Goal: Task Accomplishment & Management: Use online tool/utility

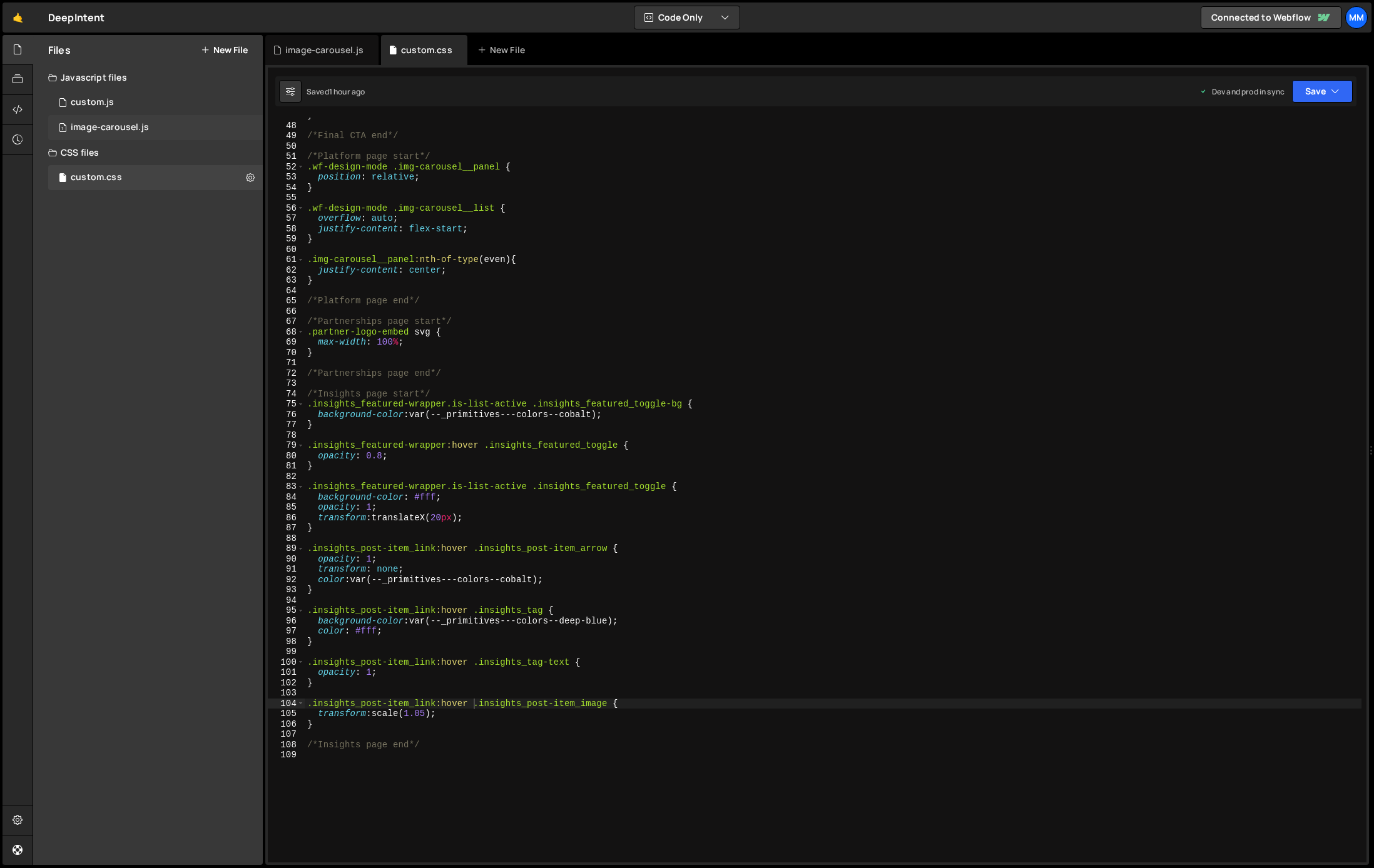
scroll to position [481, 0]
click at [117, 112] on div "1 custom.js 0" at bounding box center [155, 102] width 214 height 25
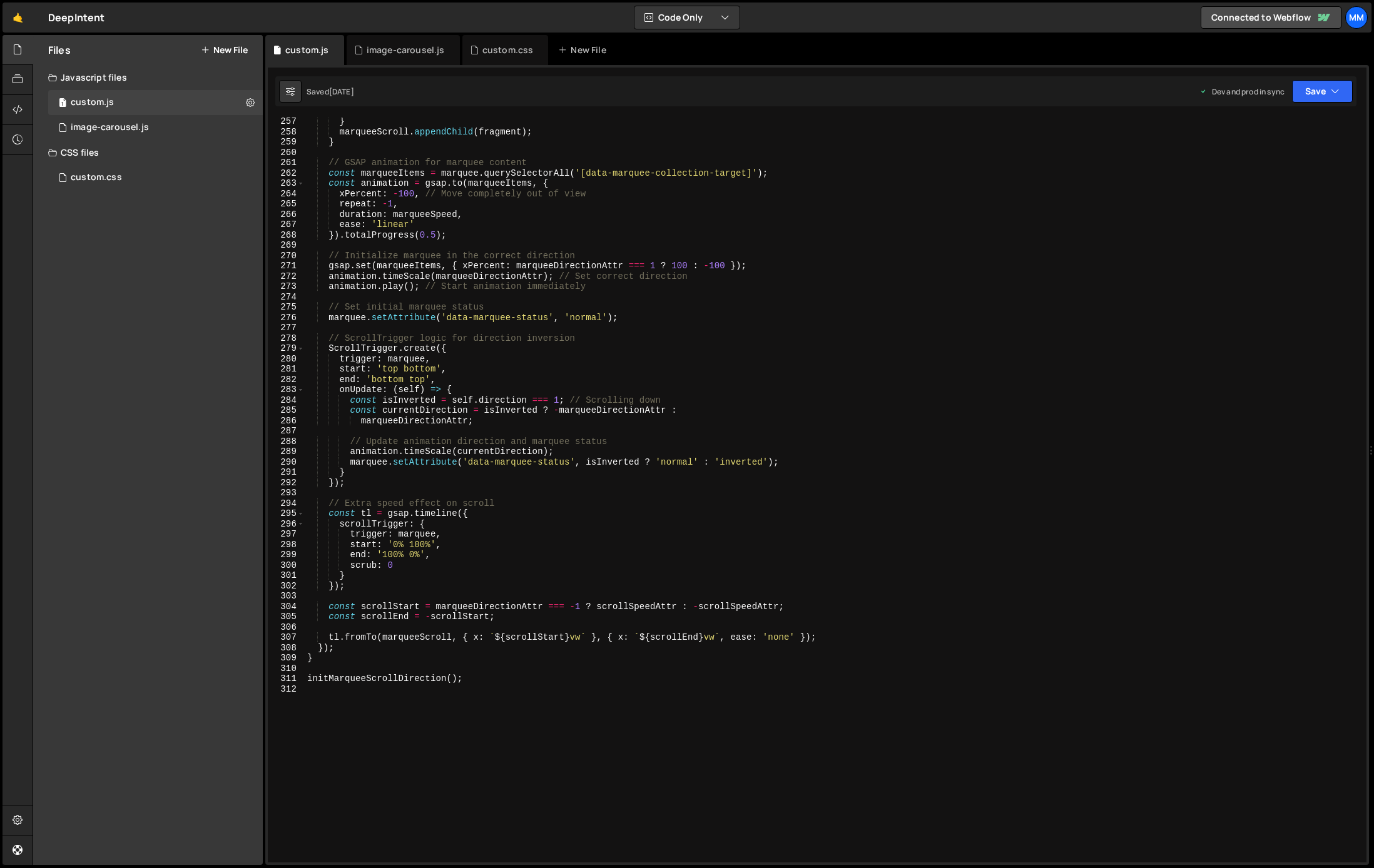
scroll to position [2842, 0]
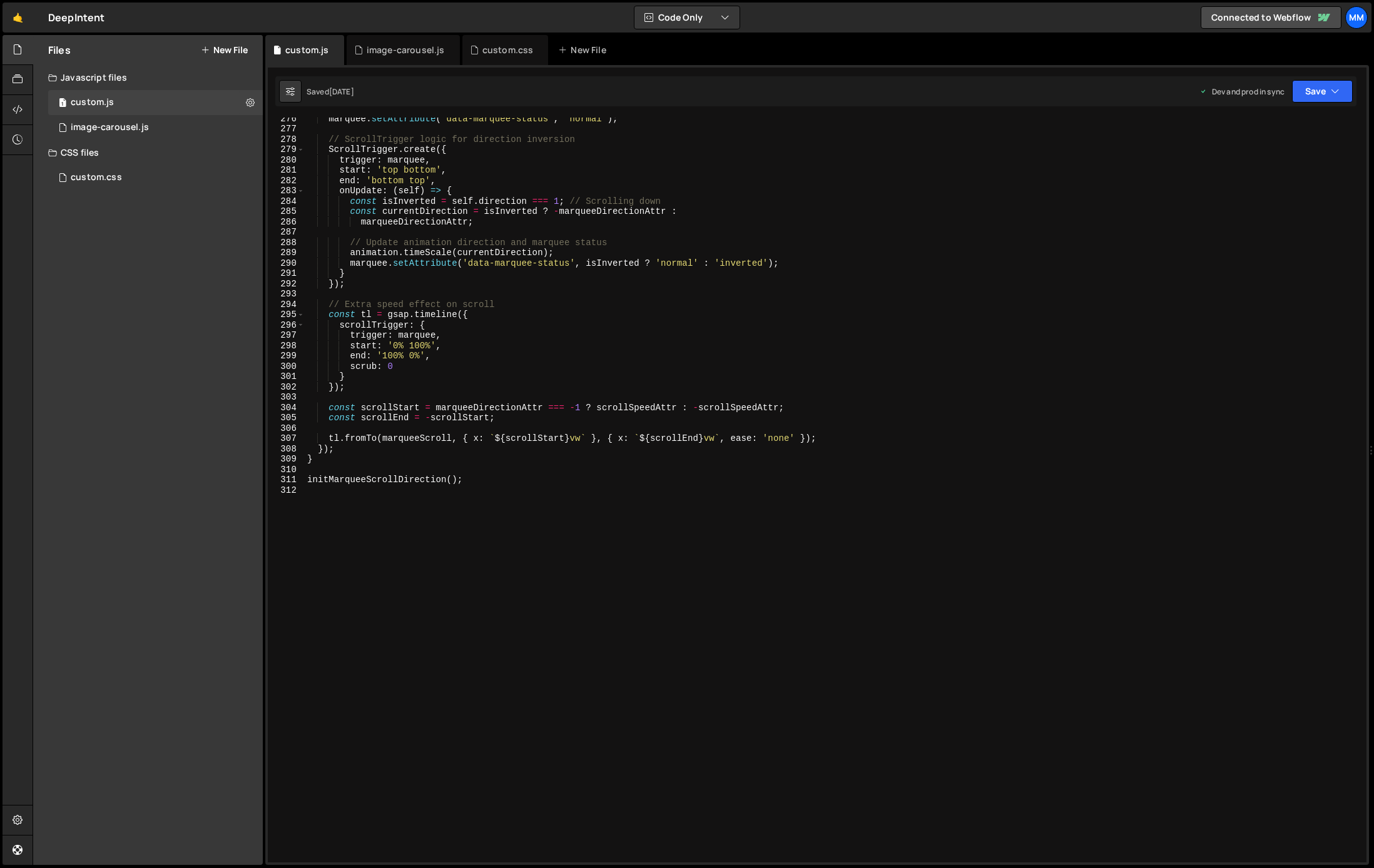
type textarea "initMarqueeScrollDirection();"
click at [492, 480] on div "marquee . setAttribute ( 'data-marquee-status' , 'normal' ) ; // ScrollTrigger …" at bounding box center [833, 496] width 1056 height 766
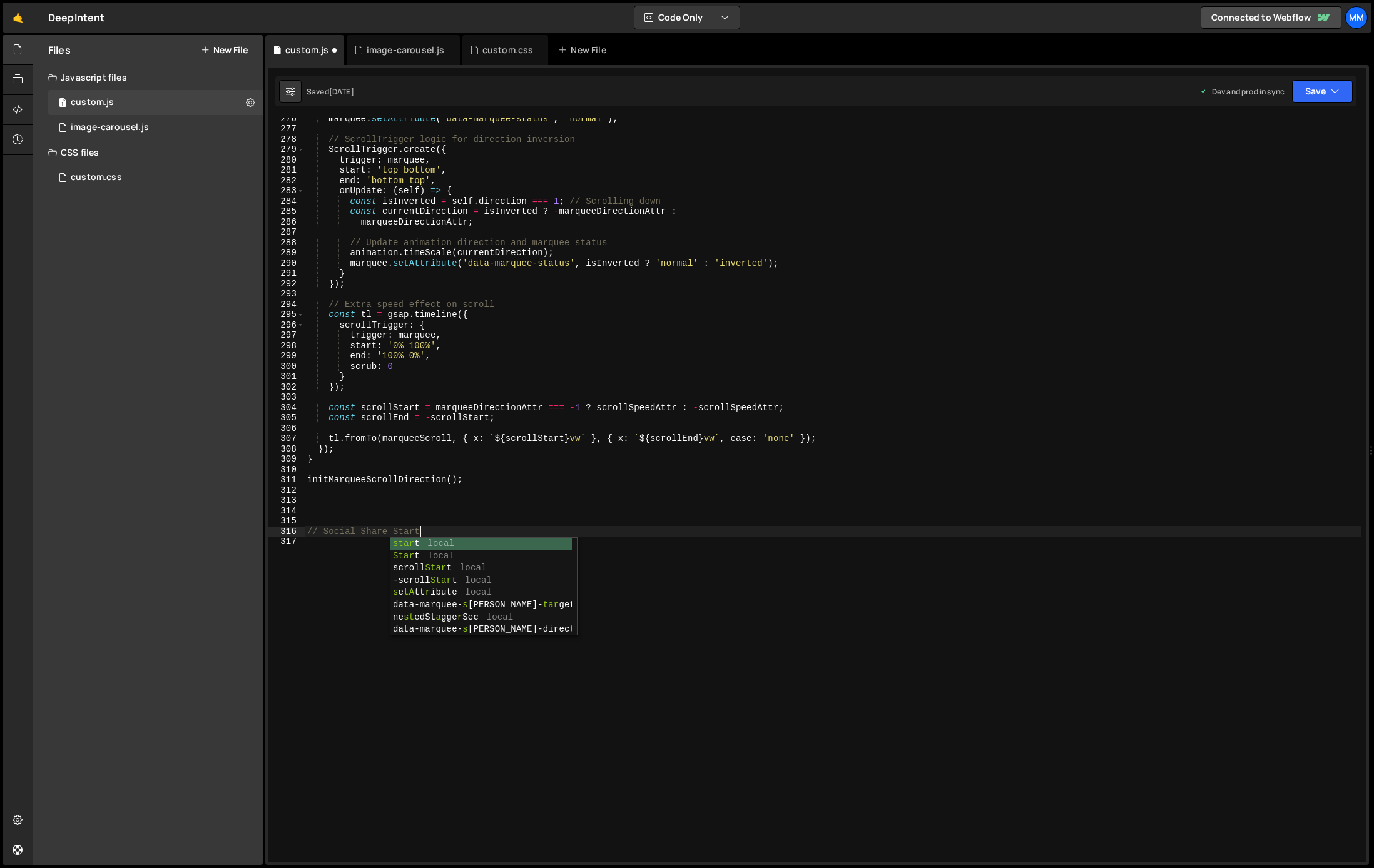
scroll to position [0, 7]
type textarea "// Social Share start"
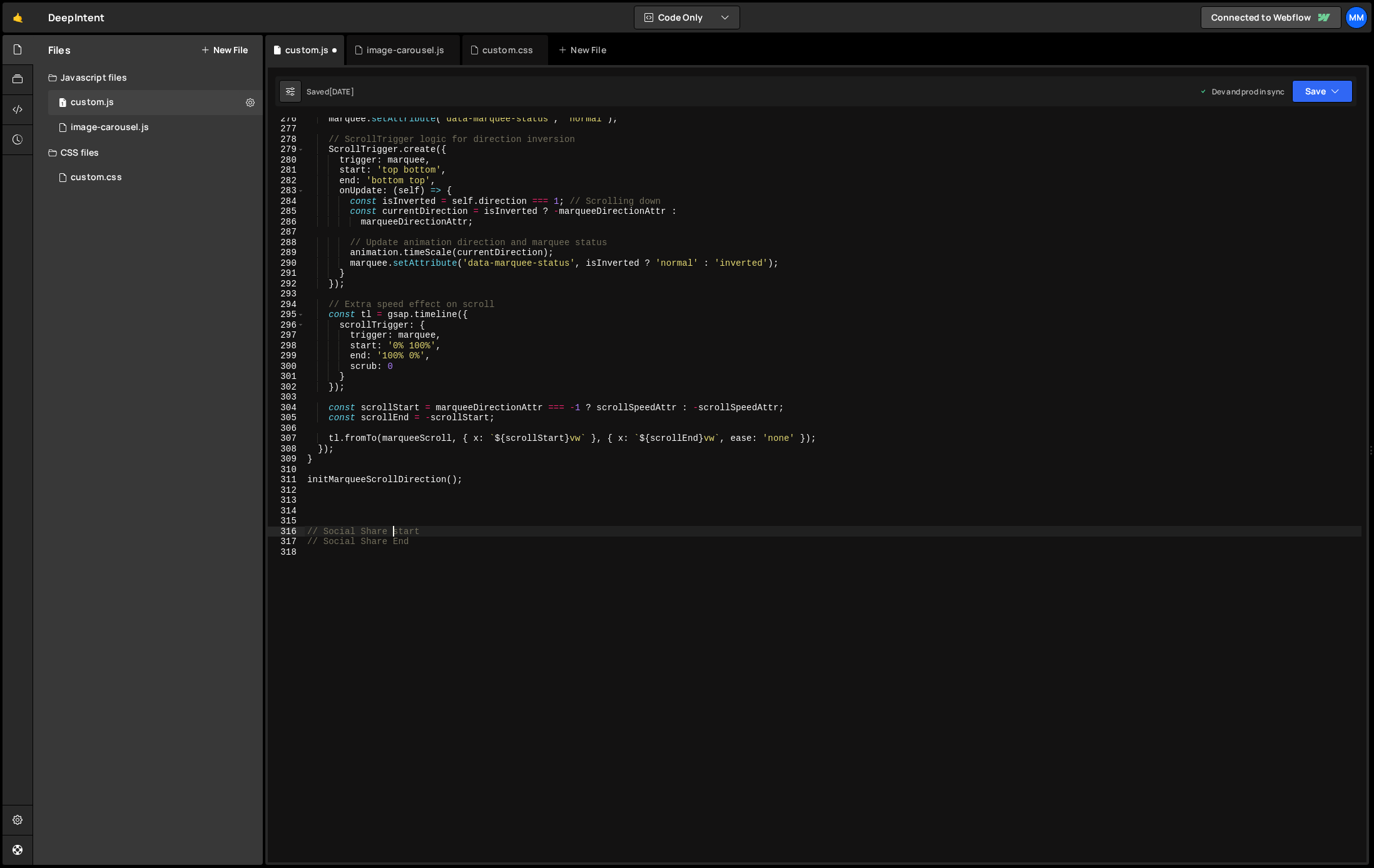
click at [391, 533] on div "marquee . setAttribute ( 'data-marquee-status' , 'normal' ) ; // ScrollTrigger …" at bounding box center [833, 496] width 1056 height 766
click at [396, 533] on div "marquee . setAttribute ( 'data-marquee-status' , 'normal' ) ; // ScrollTrigger …" at bounding box center [833, 496] width 1056 height 766
type textarea "// Social Share Start"
click at [474, 507] on div "marquee . setAttribute ( 'data-marquee-status' , 'normal' ) ; // ScrollTrigger …" at bounding box center [833, 496] width 1056 height 766
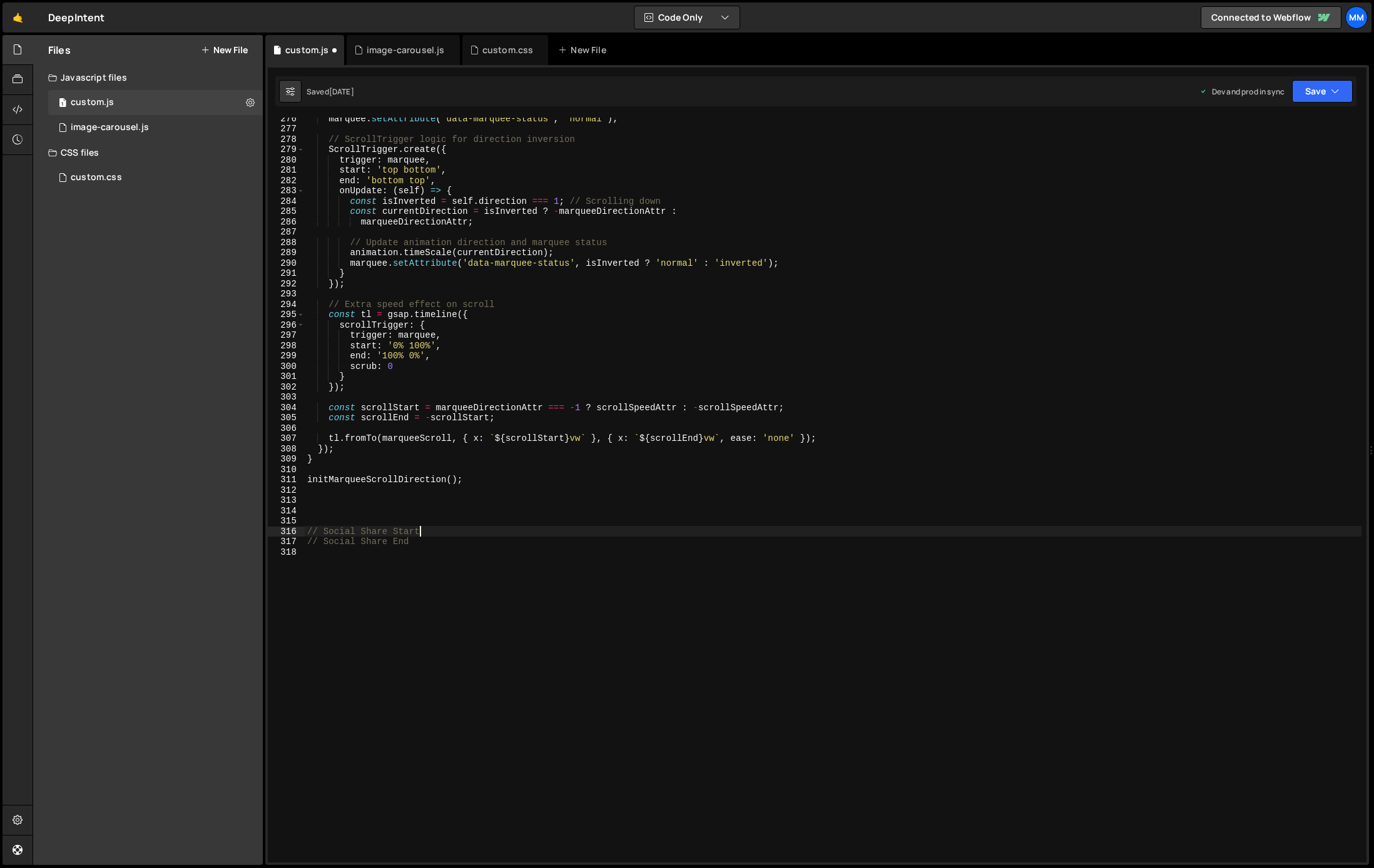
click at [439, 534] on div "marquee . setAttribute ( 'data-marquee-status' , 'normal' ) ; // ScrollTrigger …" at bounding box center [833, 496] width 1056 height 766
type textarea "// Social Share Start"
paste textarea "});"
type textarea "});"
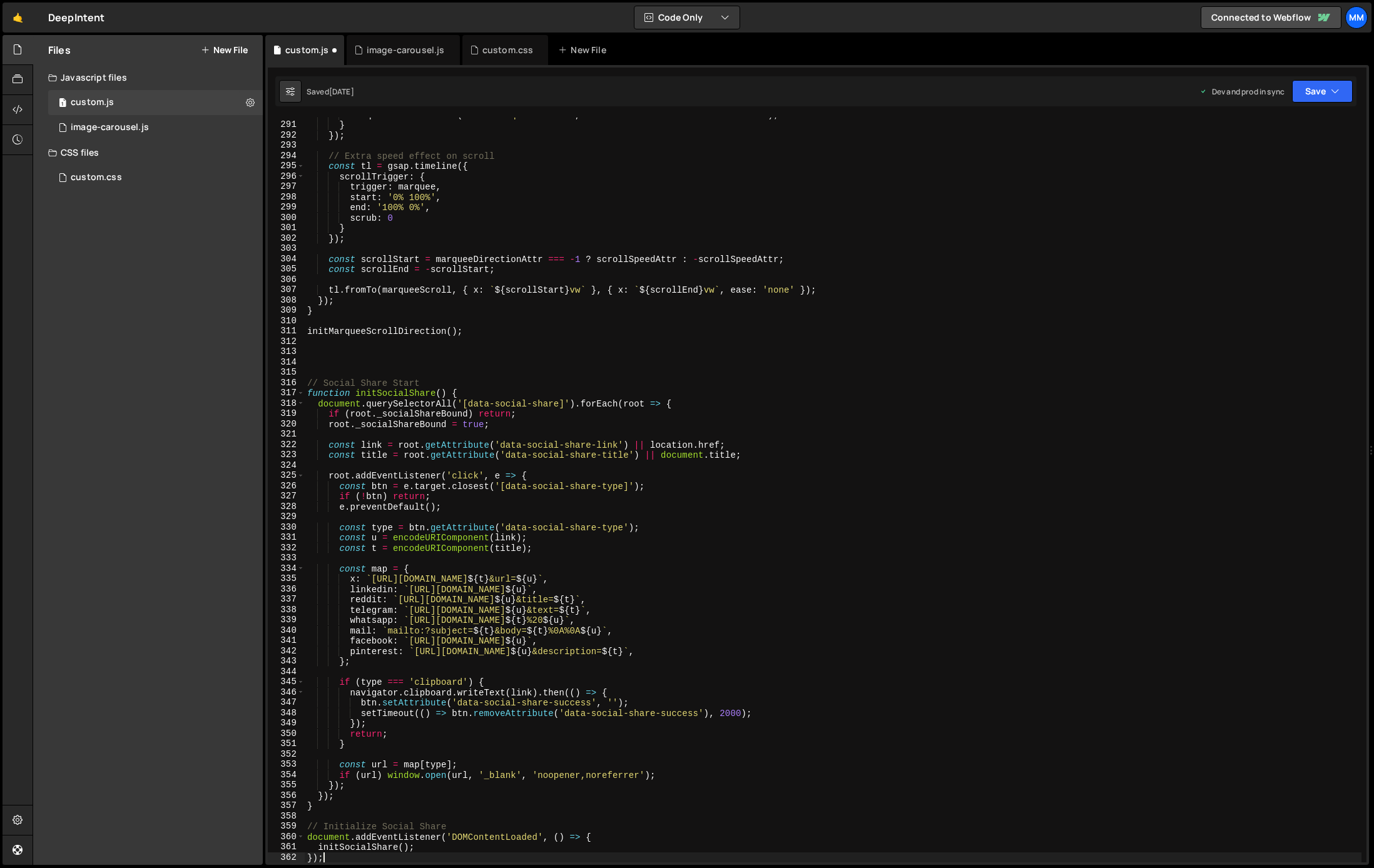
click at [509, 373] on div "marquee . setAttribute ( 'data-marquee-status' , isInverted ? 'normal' : 'inver…" at bounding box center [833, 492] width 1056 height 766
click at [1318, 91] on button "Save" at bounding box center [1322, 91] width 61 height 22
click at [1265, 162] on div "Save to Production S" at bounding box center [1280, 163] width 130 height 13
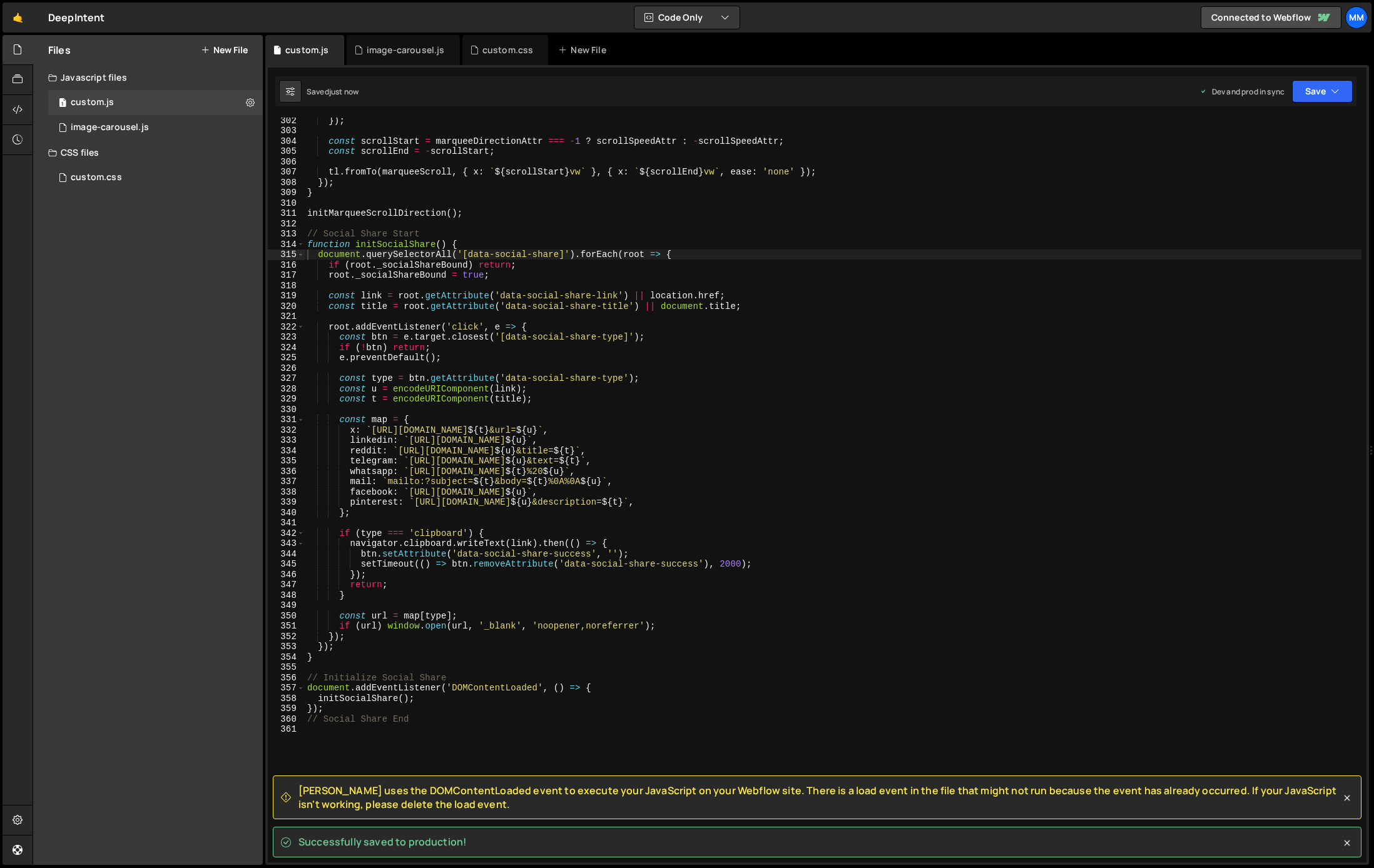
scroll to position [3113, 0]
type textarea "initSocialShare();"
click at [415, 694] on div "}) ; const scrollStart = marqueeDirectionAttr === - 1 ? scrollSpeedAttr : - scr…" at bounding box center [833, 495] width 1056 height 766
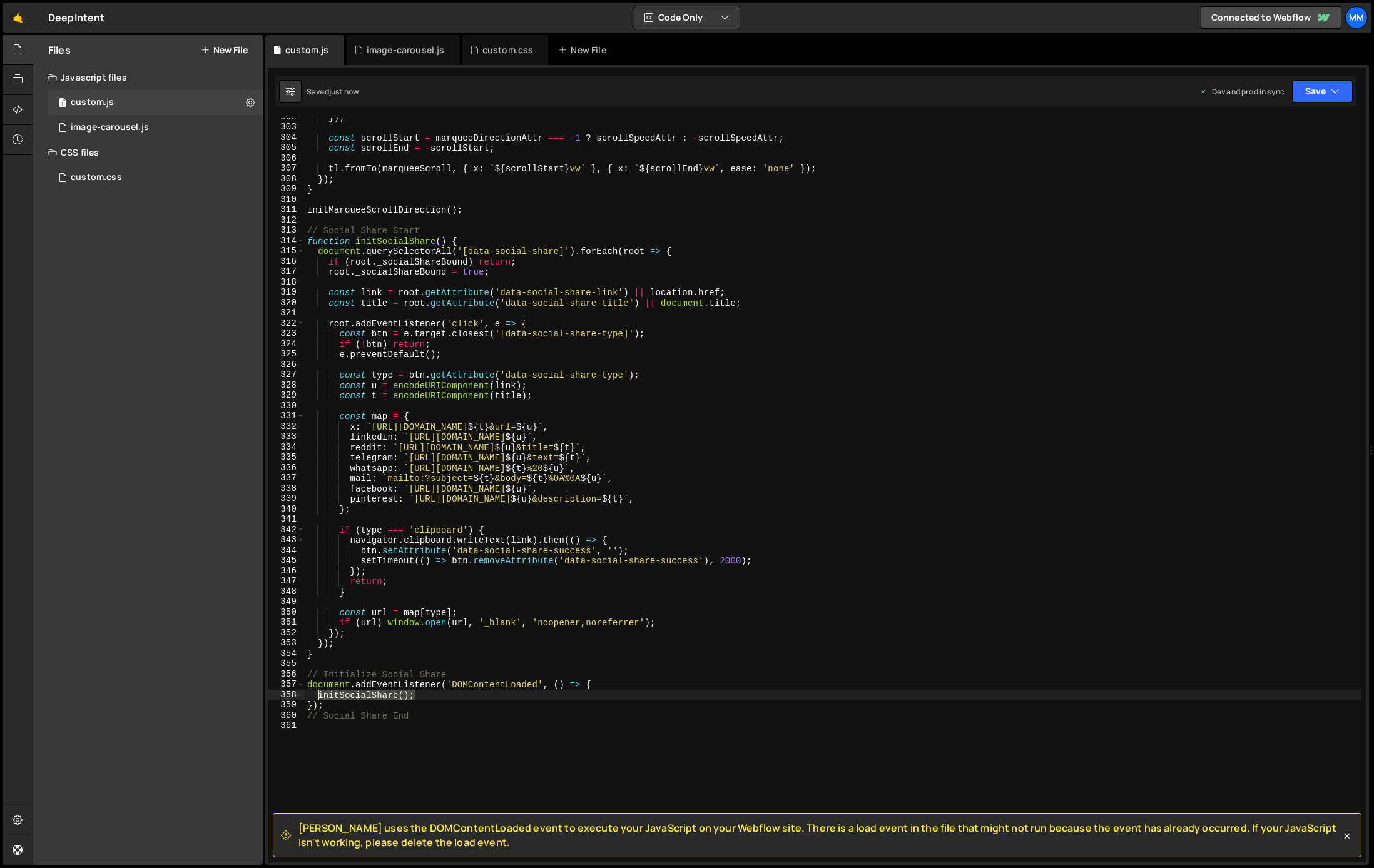
drag, startPoint x: 425, startPoint y: 694, endPoint x: 319, endPoint y: 693, distance: 106.0
click at [319, 693] on div "}) ; const scrollStart = marqueeDirectionAttr === - 1 ? scrollSpeedAttr : - scr…" at bounding box center [833, 495] width 1056 height 766
click at [334, 653] on div "}) ; const scrollStart = marqueeDirectionAttr === - 1 ? scrollSpeedAttr : - scr…" at bounding box center [833, 495] width 1056 height 766
type textarea "}"
paste textarea "initSocialShare();"
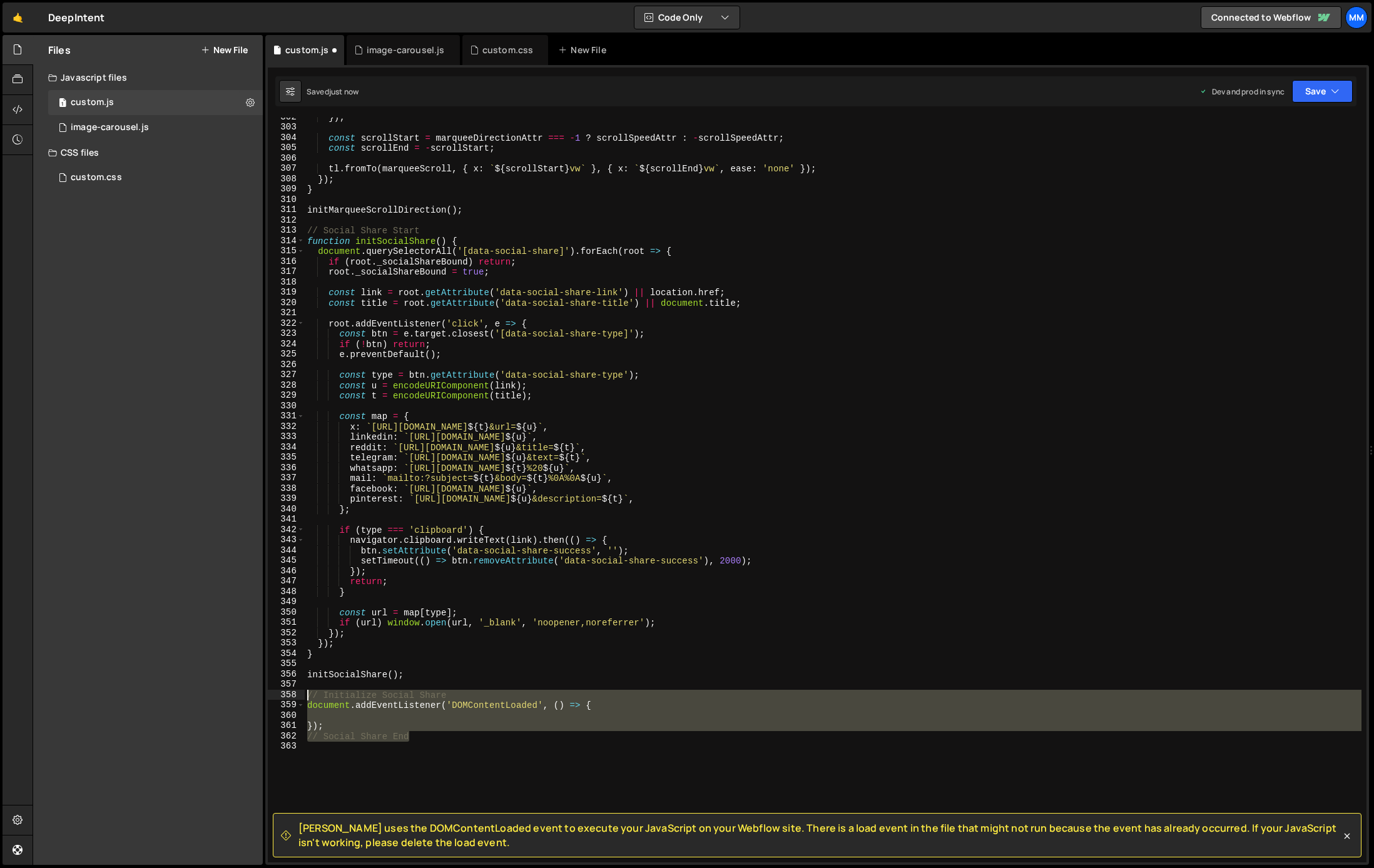
drag, startPoint x: 453, startPoint y: 739, endPoint x: 300, endPoint y: 698, distance: 158.4
click at [300, 698] on div "initSocialShare(); 302 303 304 305 306 307 308 309 310 311 312 313 314 315 316 …" at bounding box center [817, 490] width 1099 height 745
type textarea "// Initialize Social Share document.addEventListener('DOMContentLoaded', () => {"
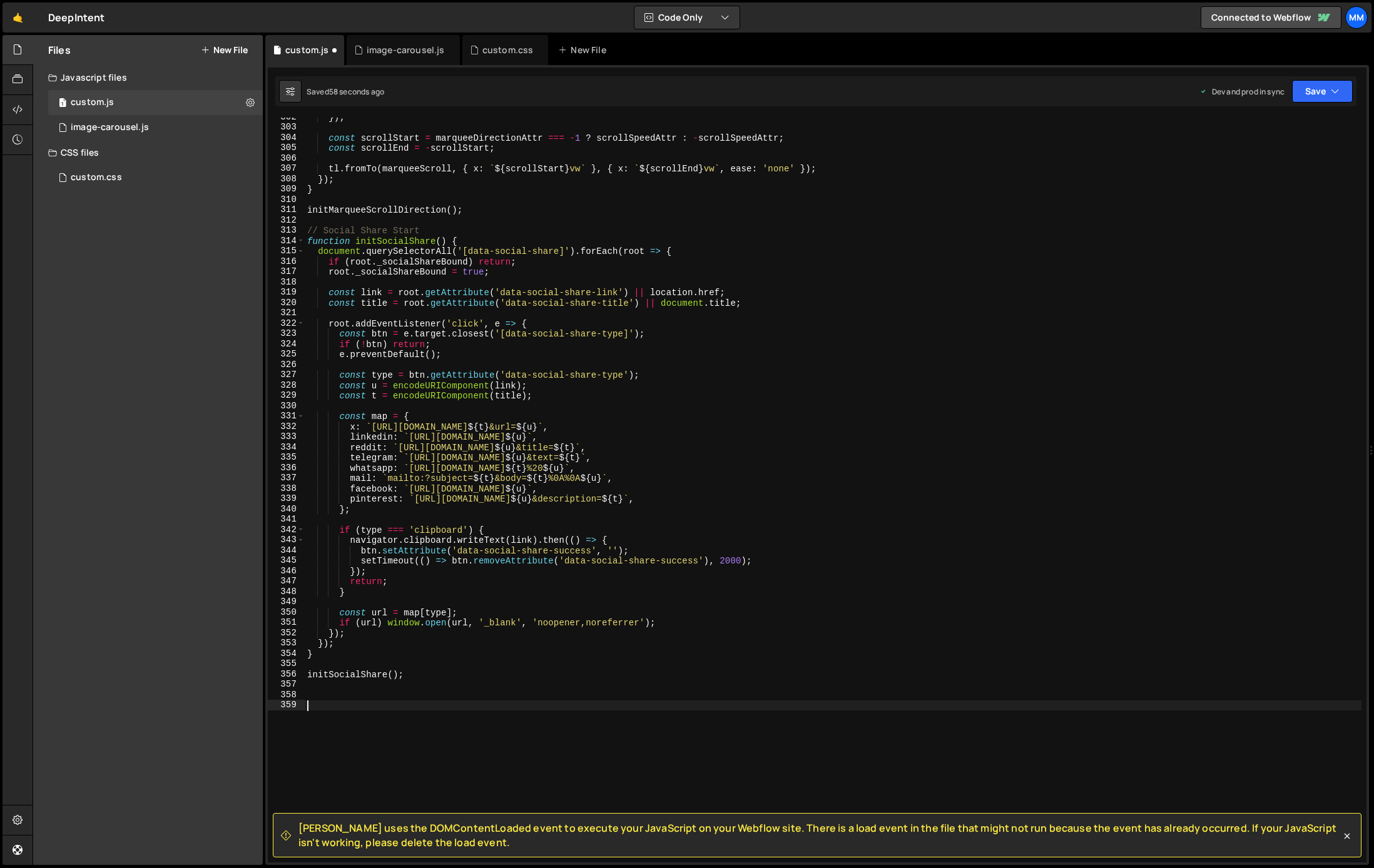
click at [464, 701] on div "}) ; const scrollStart = marqueeDirectionAttr === - 1 ? scrollSpeedAttr : - scr…" at bounding box center [833, 495] width 1056 height 766
type textarea "// Social Share End"
click at [1309, 90] on button "Save" at bounding box center [1322, 91] width 61 height 22
click at [1276, 172] on div "2 minutes ago" at bounding box center [1261, 176] width 49 height 11
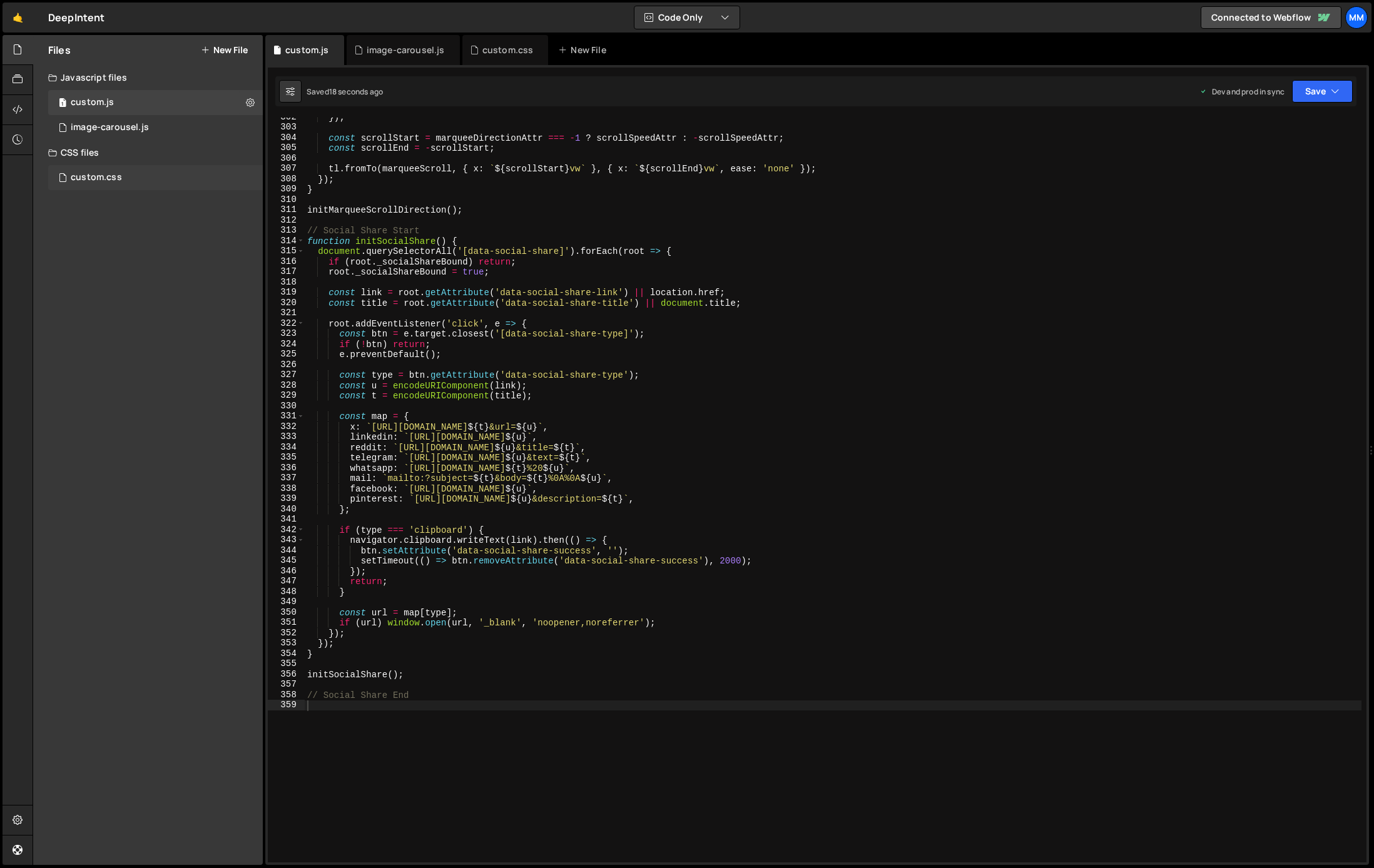
click at [88, 170] on div "custom.css 0" at bounding box center [155, 177] width 214 height 25
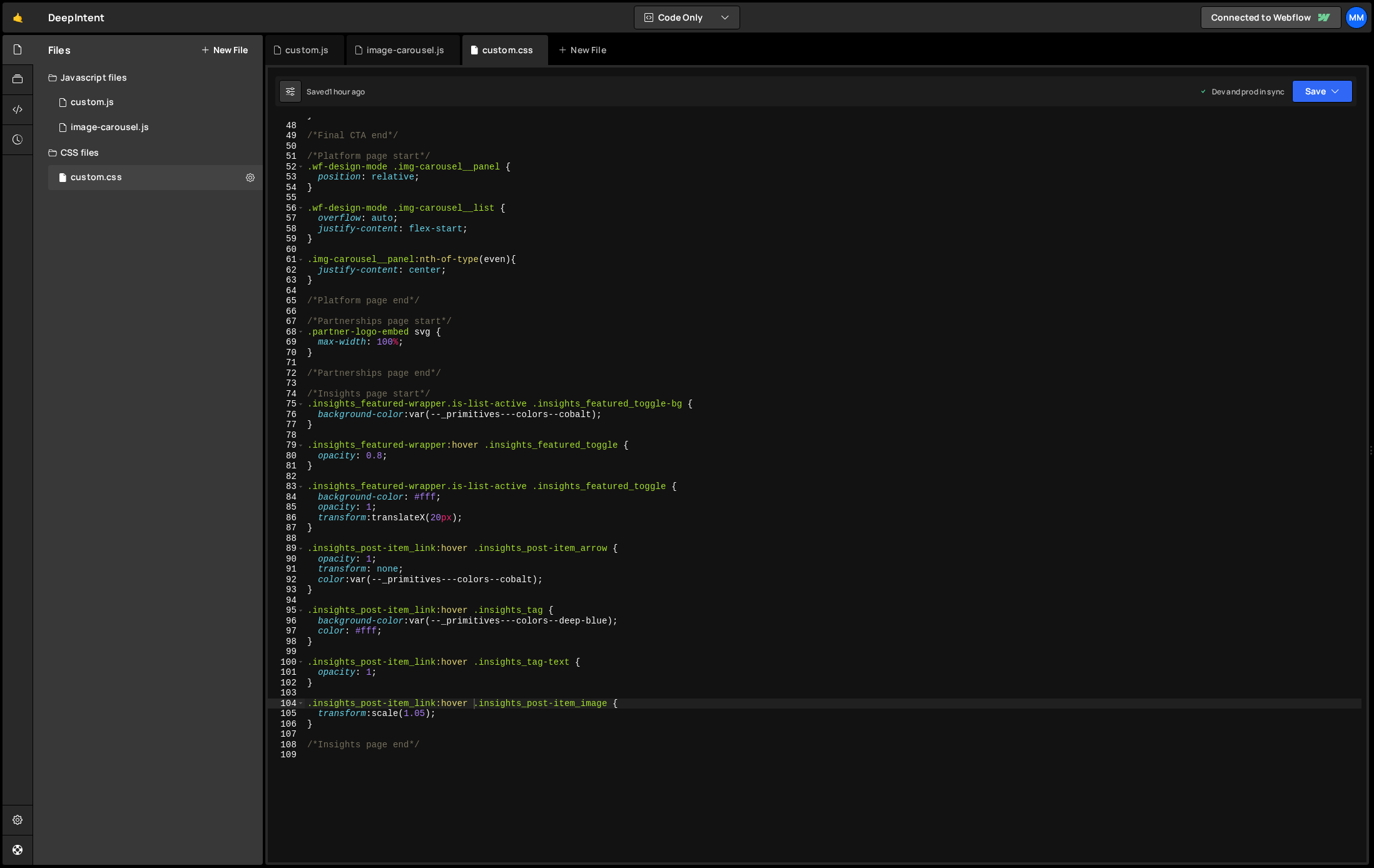
type textarea "/*Insights page end*/"
click at [443, 741] on div "} /*Final CTA end*/ /*Platform page start*/ .wf-design-mode .img-carousel__pane…" at bounding box center [833, 493] width 1056 height 766
type textarea "/"
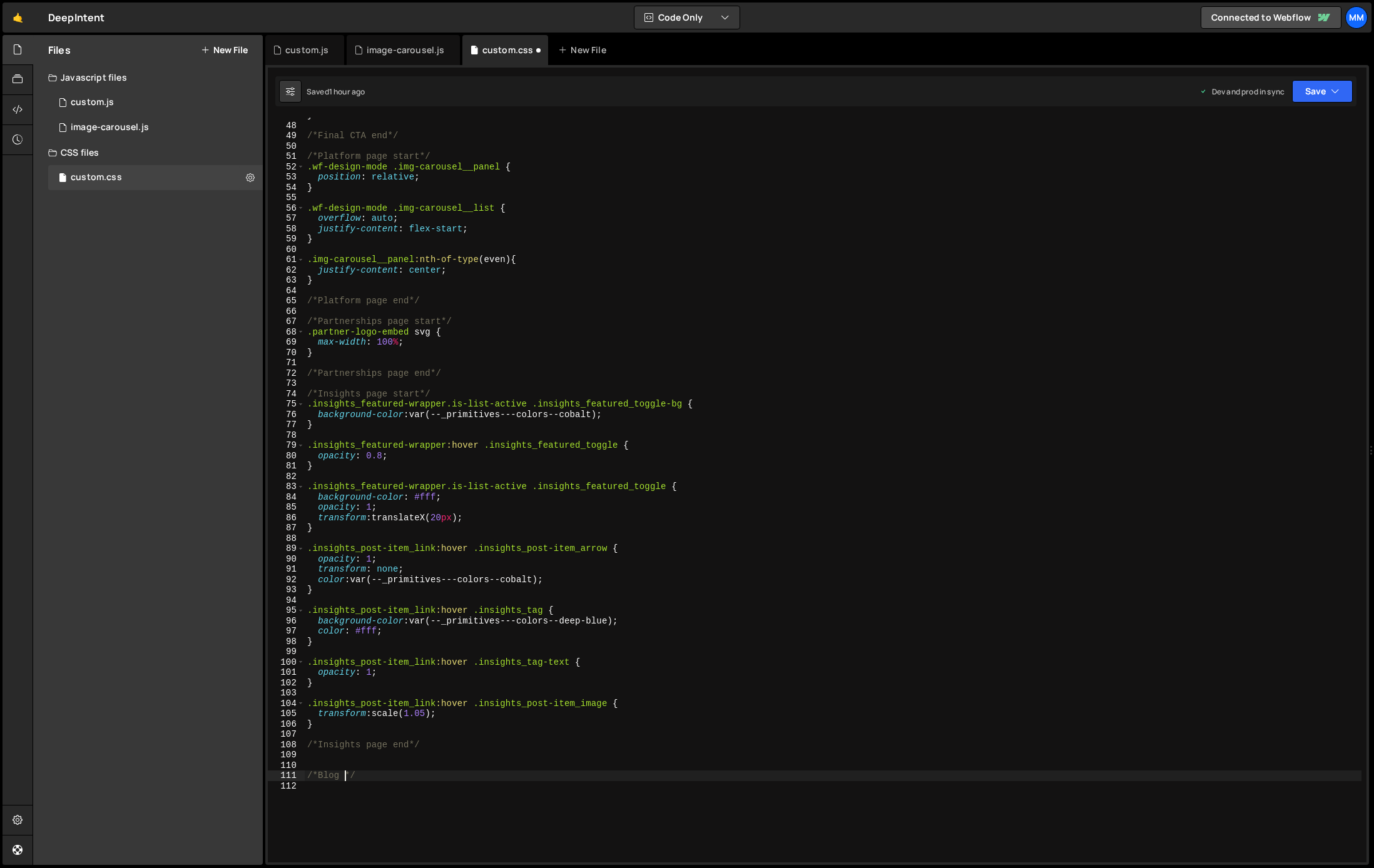
scroll to position [0, 3]
type textarea "/*Blog Post Start*/"
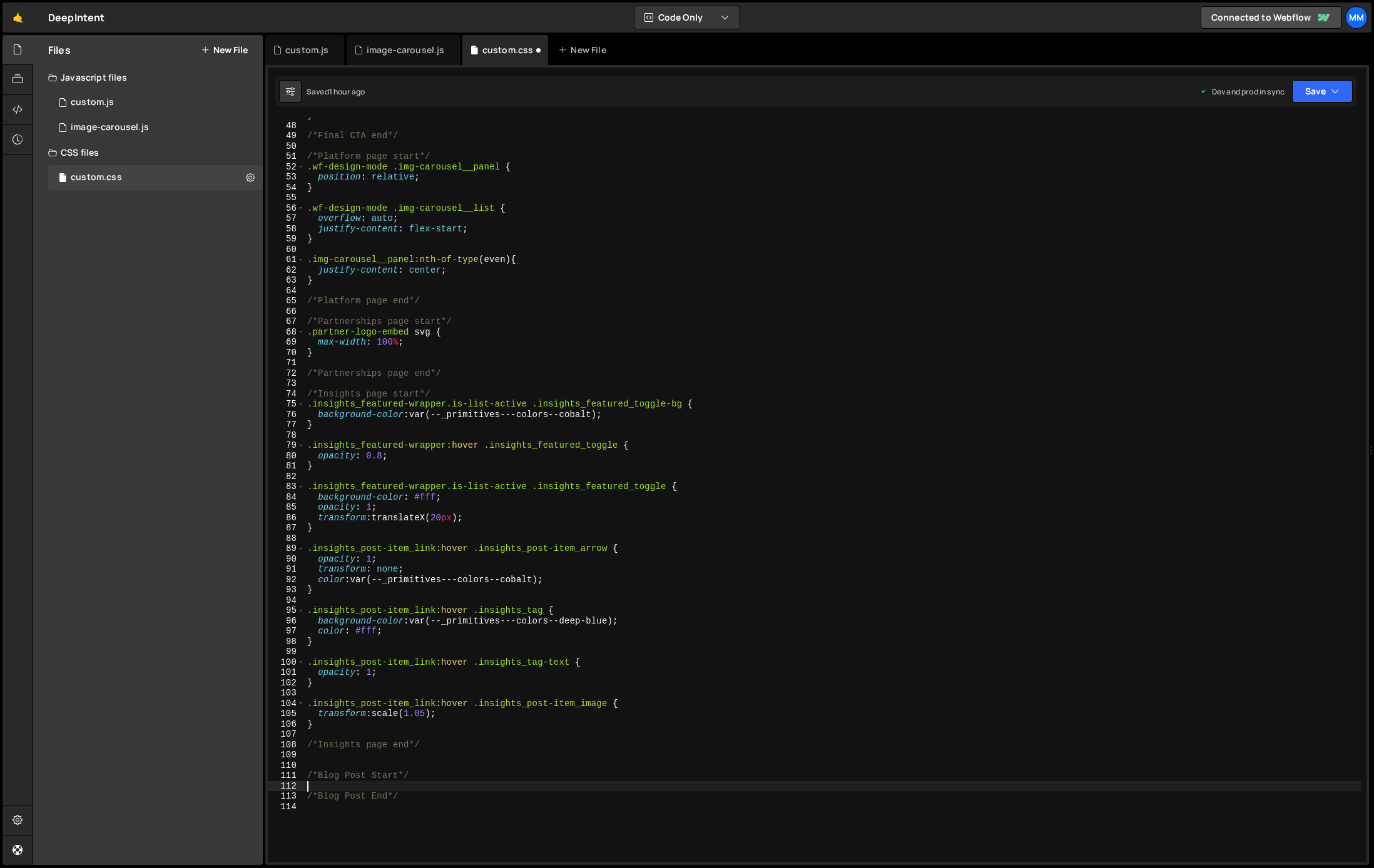
paste textarea "[data-social-share-type="telegram"] {color: #0088CC;}"
type textarea "[data-social-share-type="telegram"] {color: #0088CC;}"
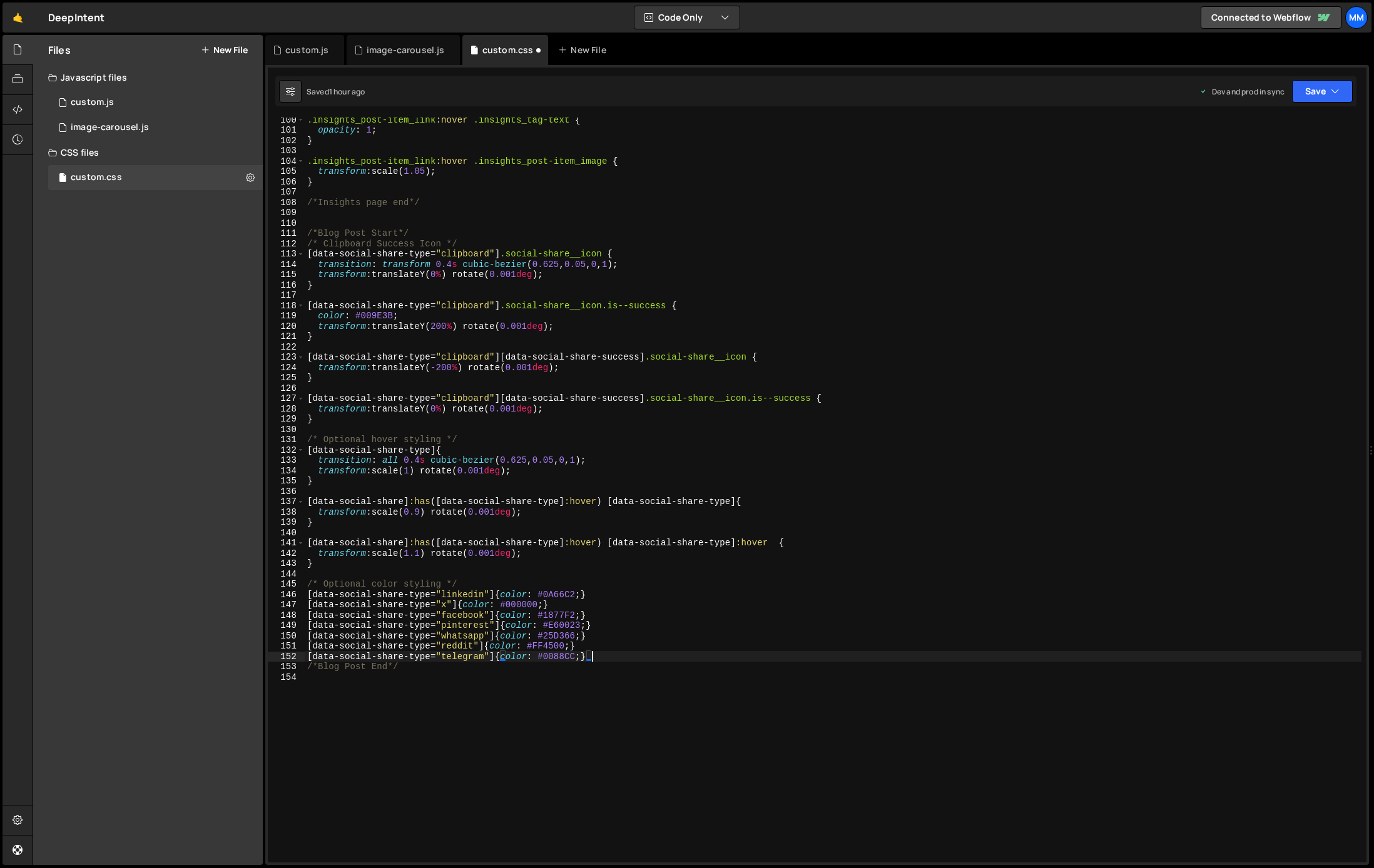
scroll to position [1074, 0]
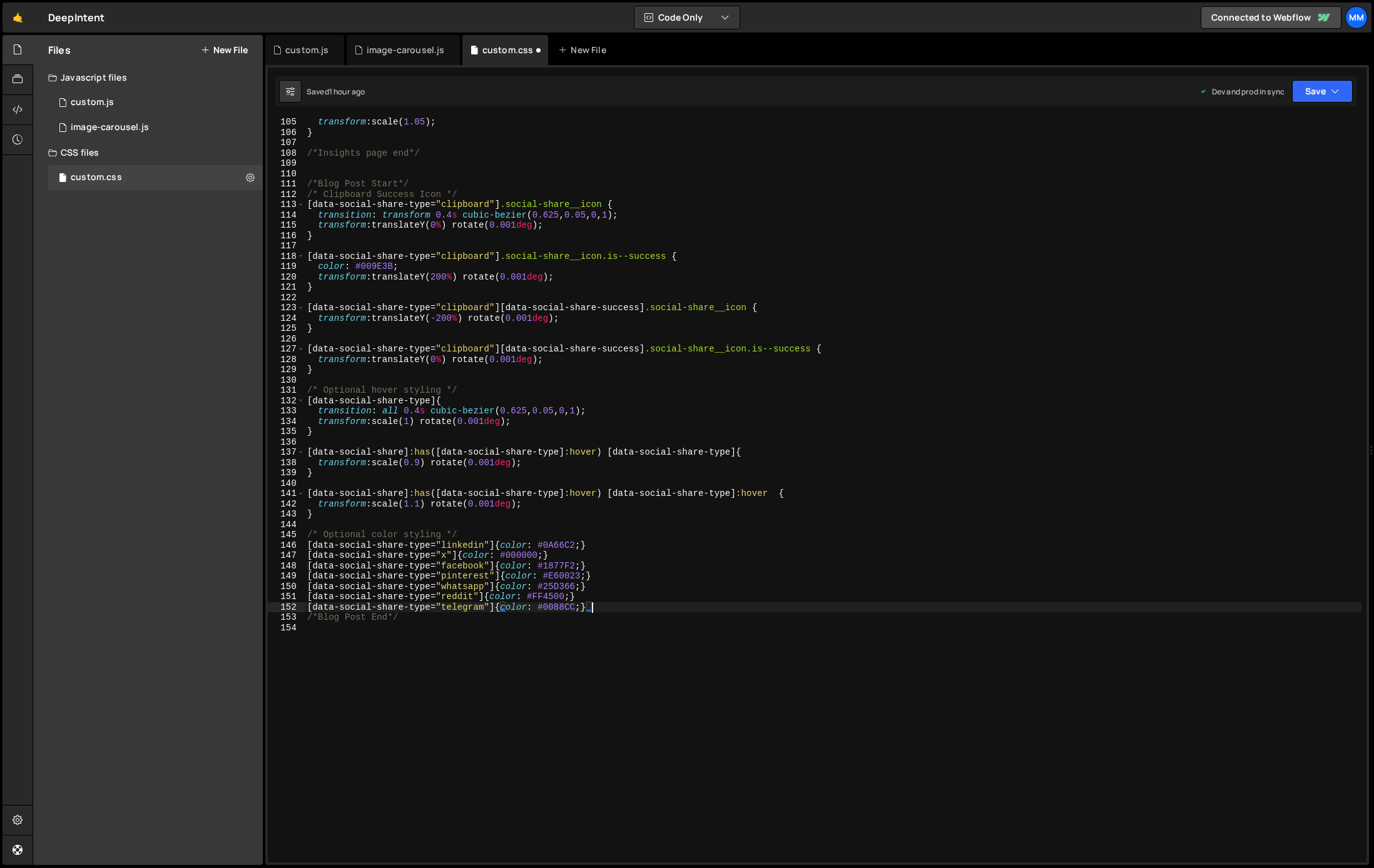
click at [512, 644] on div "transform : scale( 1.05 ) ; } /*Insights page end*/ /*Blog Post Start*/ /* Clip…" at bounding box center [833, 500] width 1056 height 766
click at [1310, 90] on button "Save" at bounding box center [1322, 91] width 61 height 22
click at [1272, 165] on div "Save to Production S" at bounding box center [1280, 163] width 130 height 13
